Goal: Task Accomplishment & Management: Complete application form

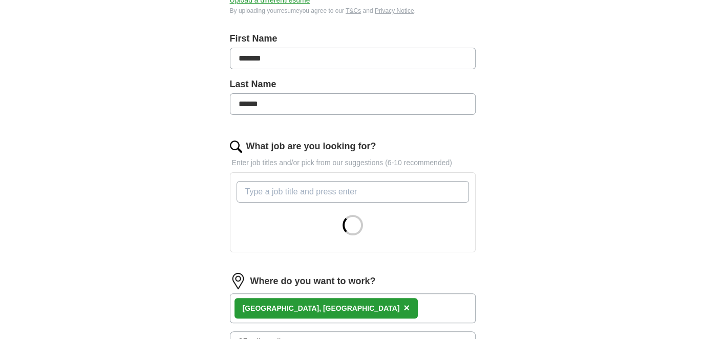
scroll to position [256, 0]
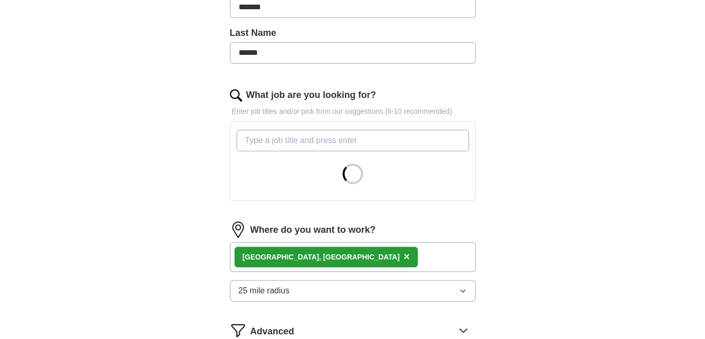
click at [279, 140] on input "What job are you looking for?" at bounding box center [353, 141] width 233 height 22
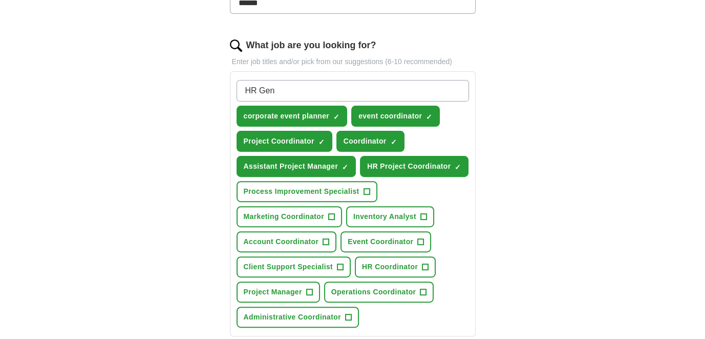
scroll to position [307, 0]
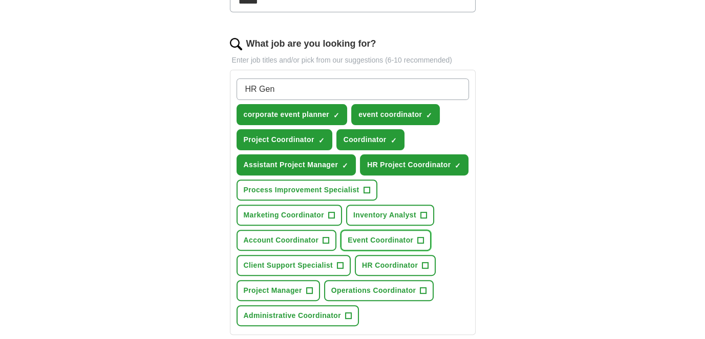
click at [418, 236] on span "+" at bounding box center [421, 240] width 6 height 8
click at [413, 260] on span "HR Coordinator" at bounding box center [390, 265] width 56 height 11
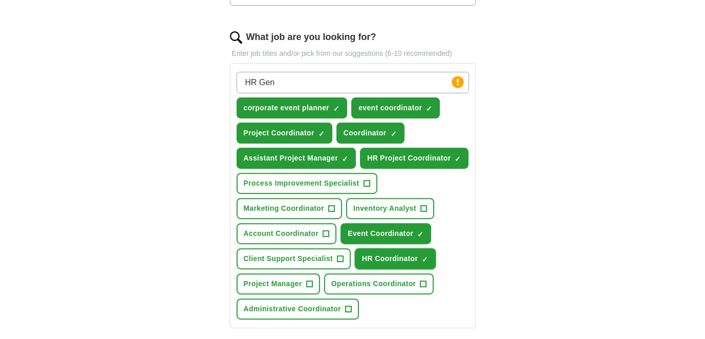
scroll to position [256, 0]
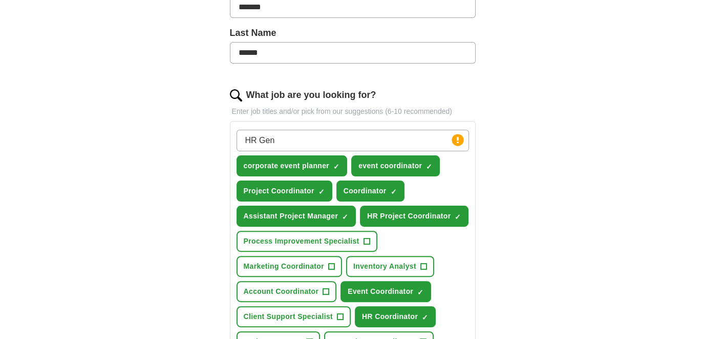
click at [278, 140] on input "HR Gen" at bounding box center [353, 141] width 233 height 22
type input "HR Generalist"
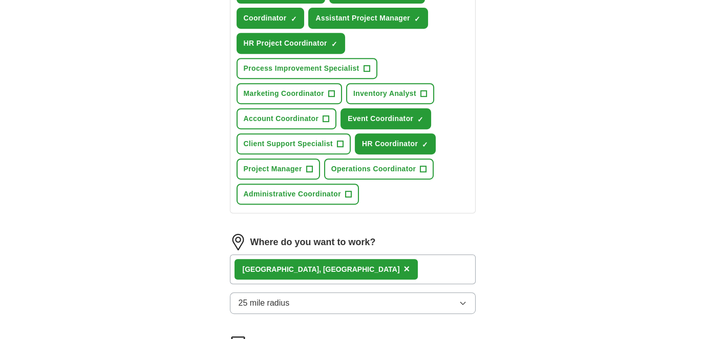
scroll to position [461, 0]
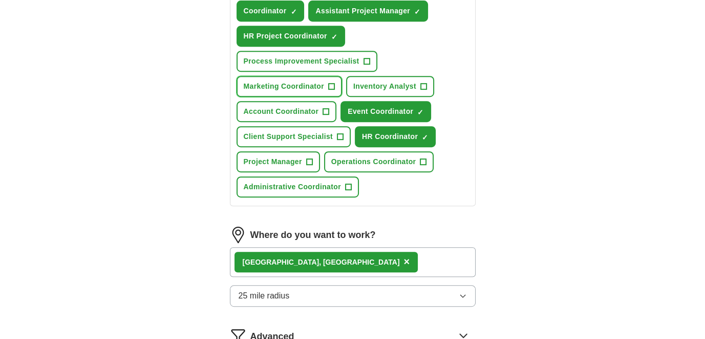
click at [301, 81] on span "Marketing Coordinator" at bounding box center [284, 86] width 80 height 11
click at [368, 151] on button "Operations Coordinator +" at bounding box center [379, 161] width 110 height 21
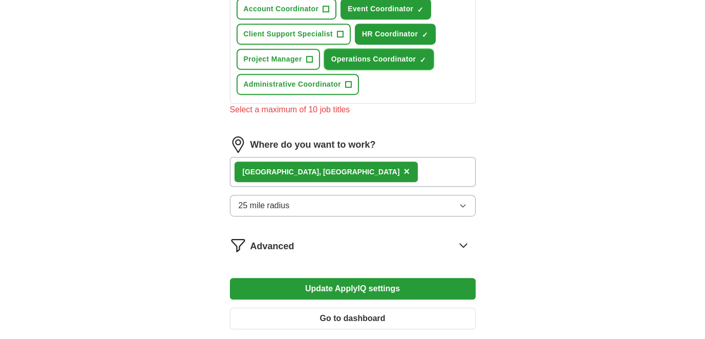
scroll to position [666, 0]
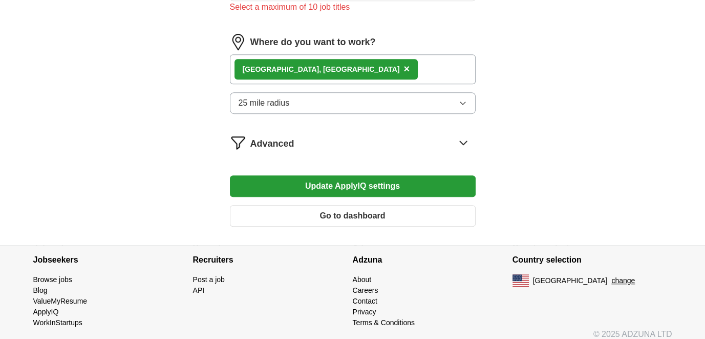
click at [321, 183] on button "Update ApplyIQ settings" at bounding box center [353, 186] width 246 height 22
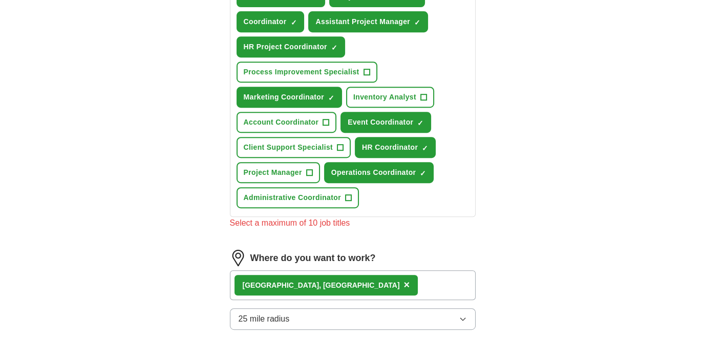
scroll to position [410, 0]
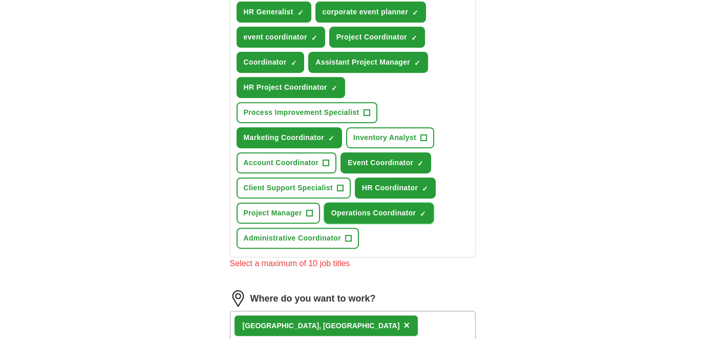
click at [0, 0] on span "×" at bounding box center [0, 0] width 0 height 0
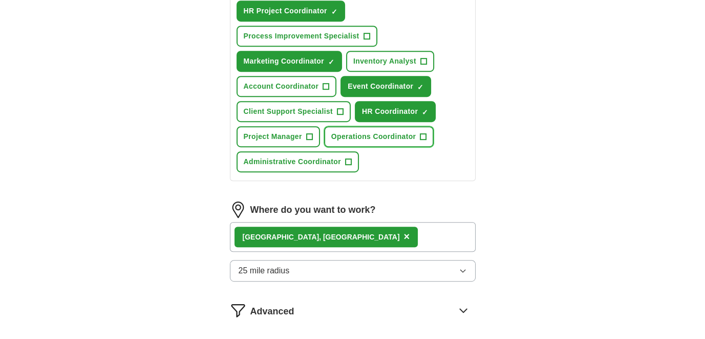
scroll to position [563, 0]
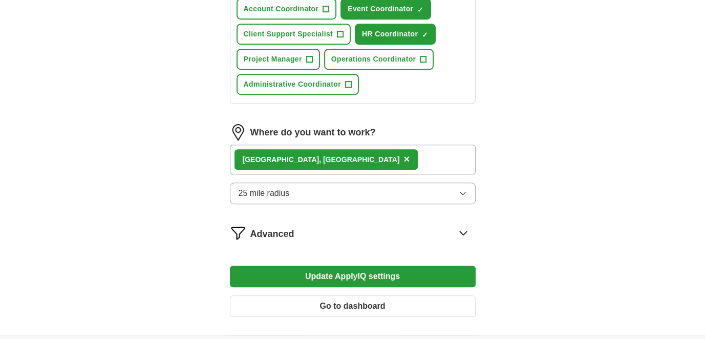
click at [285, 268] on button "Update ApplyIQ settings" at bounding box center [353, 276] width 246 height 22
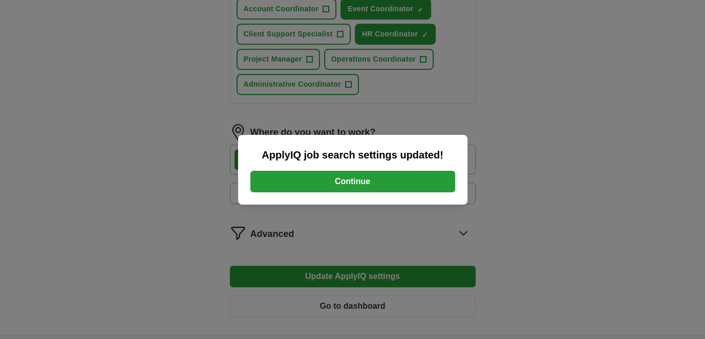
click at [329, 182] on button "Continue" at bounding box center [352, 182] width 205 height 22
